Goal: Task Accomplishment & Management: Use online tool/utility

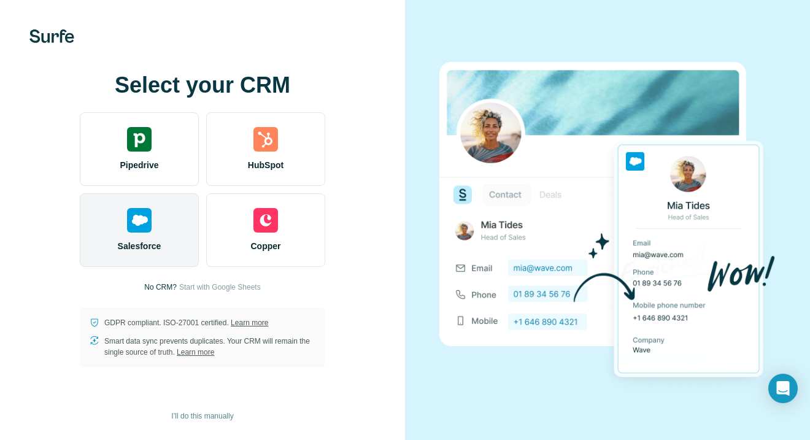
click at [146, 228] on img at bounding box center [139, 220] width 25 height 25
